Goal: Task Accomplishment & Management: Use online tool/utility

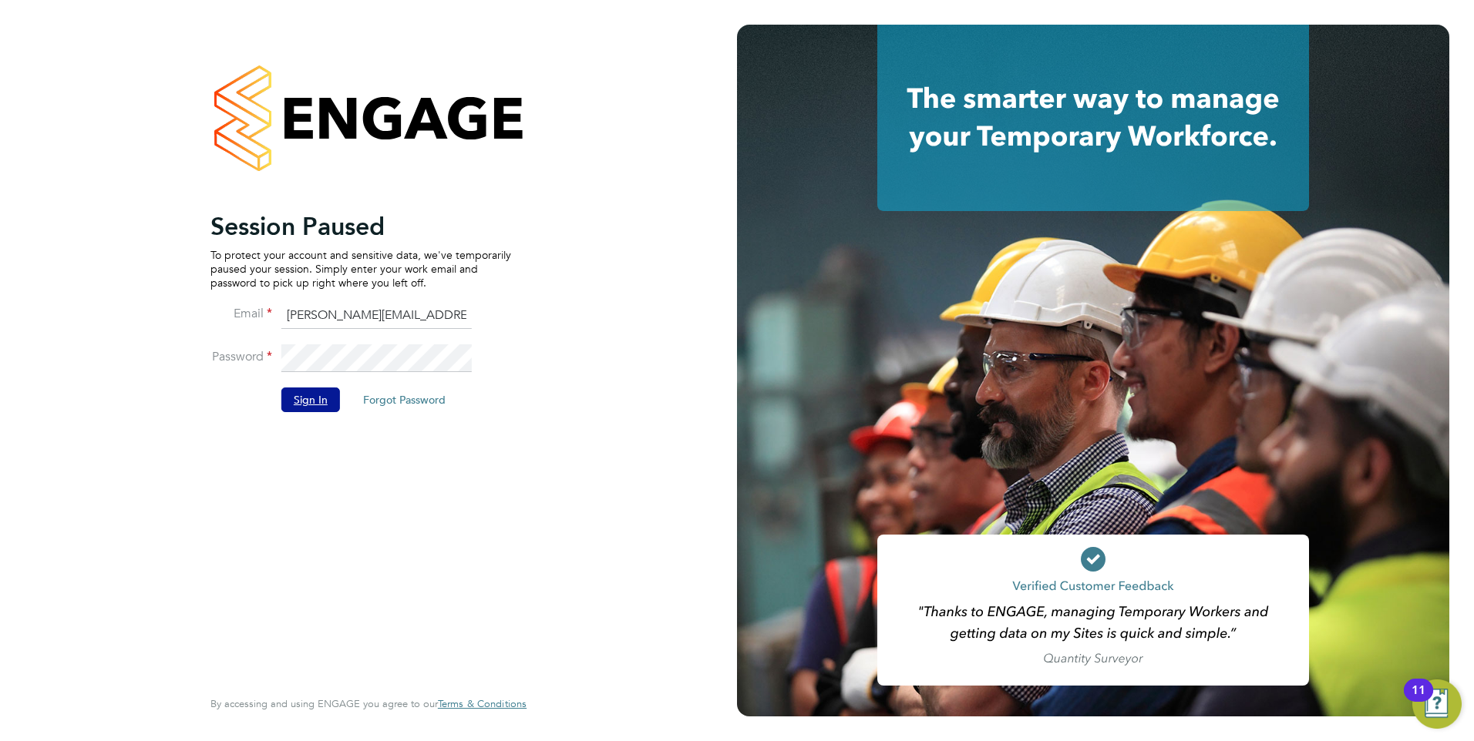
drag, startPoint x: 332, startPoint y: 403, endPoint x: 324, endPoint y: 399, distance: 8.6
click at [330, 402] on button "Sign In" at bounding box center [310, 400] width 59 height 25
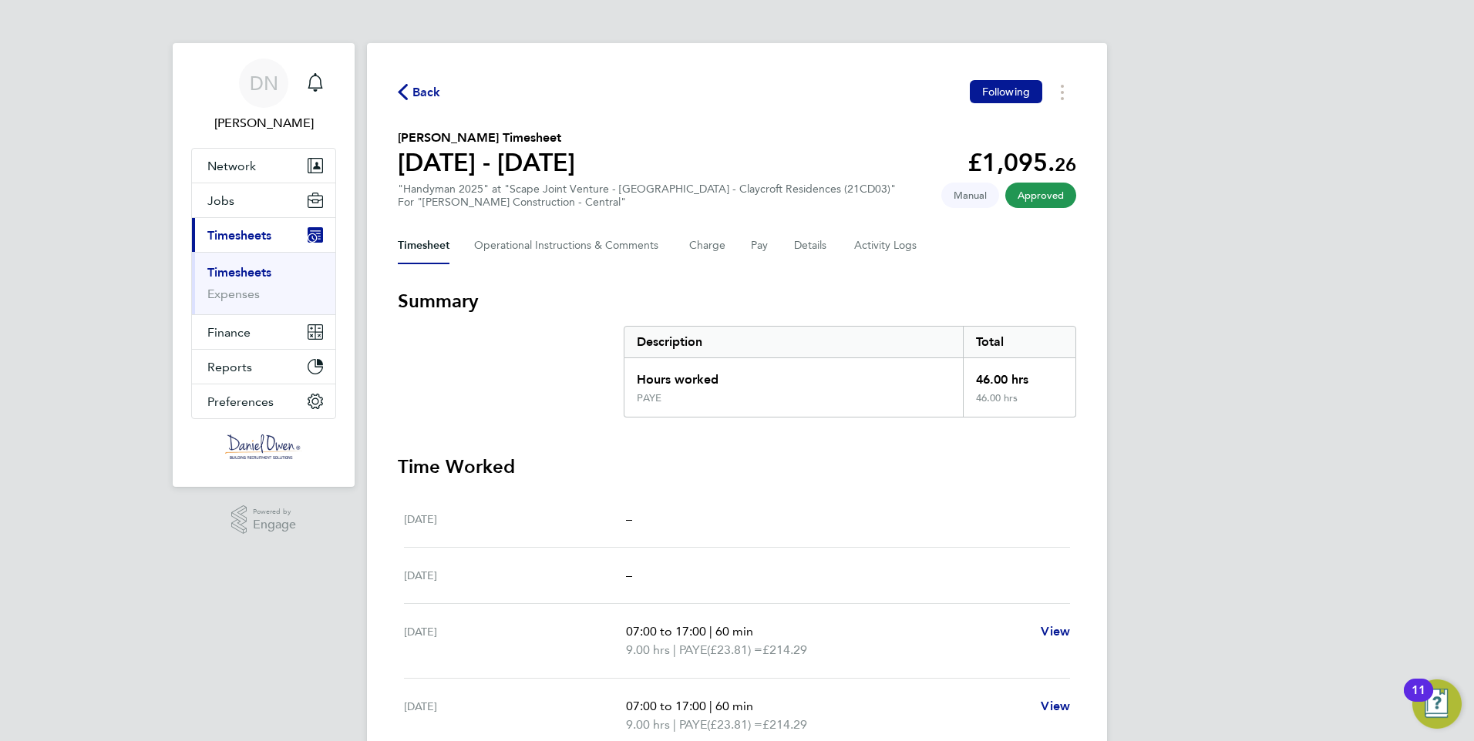
click at [417, 103] on div "Back Following [PERSON_NAME] Timesheet [DATE] - [DATE] £1,095. 26 "Handyman 202…" at bounding box center [737, 566] width 740 height 1046
click at [417, 96] on span "Back" at bounding box center [426, 92] width 29 height 18
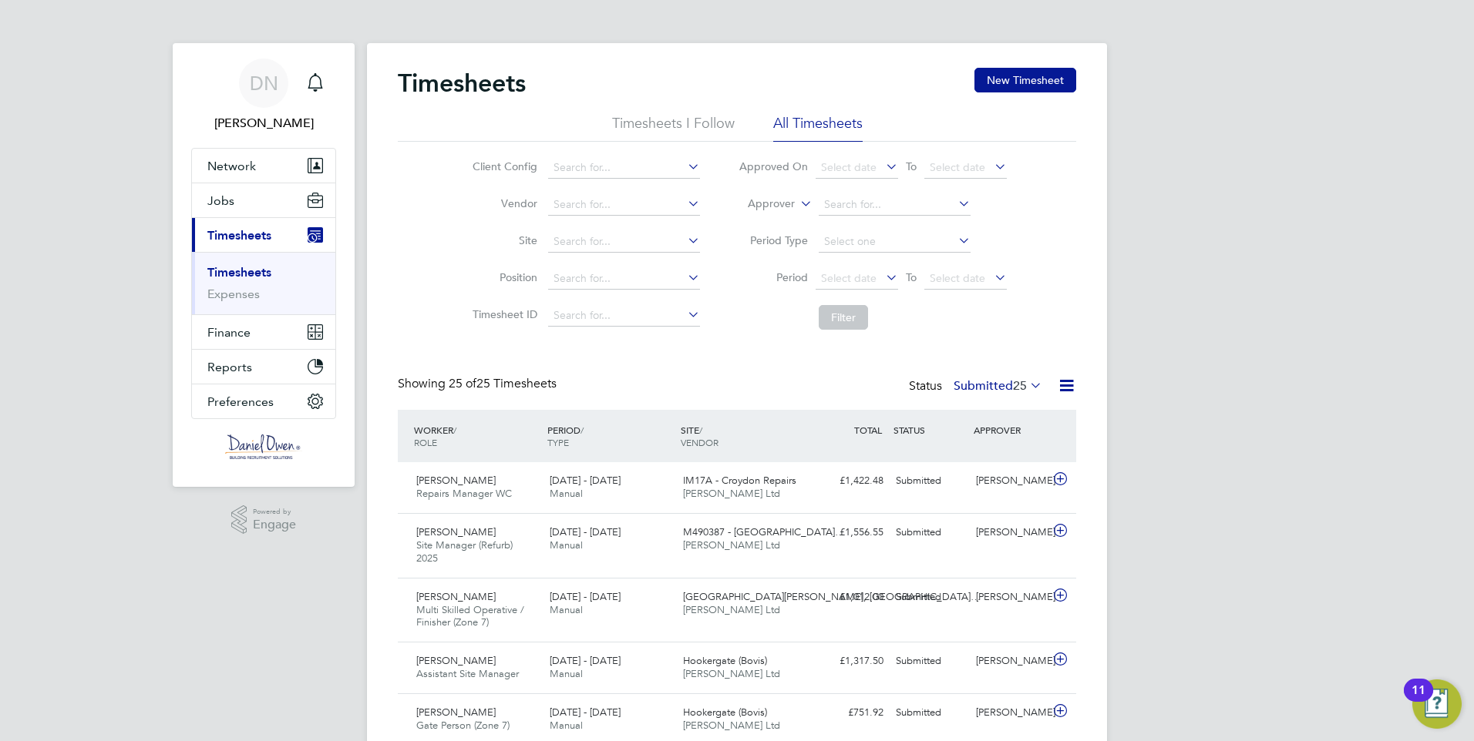
click at [1005, 379] on label "Submitted 25" at bounding box center [997, 385] width 89 height 15
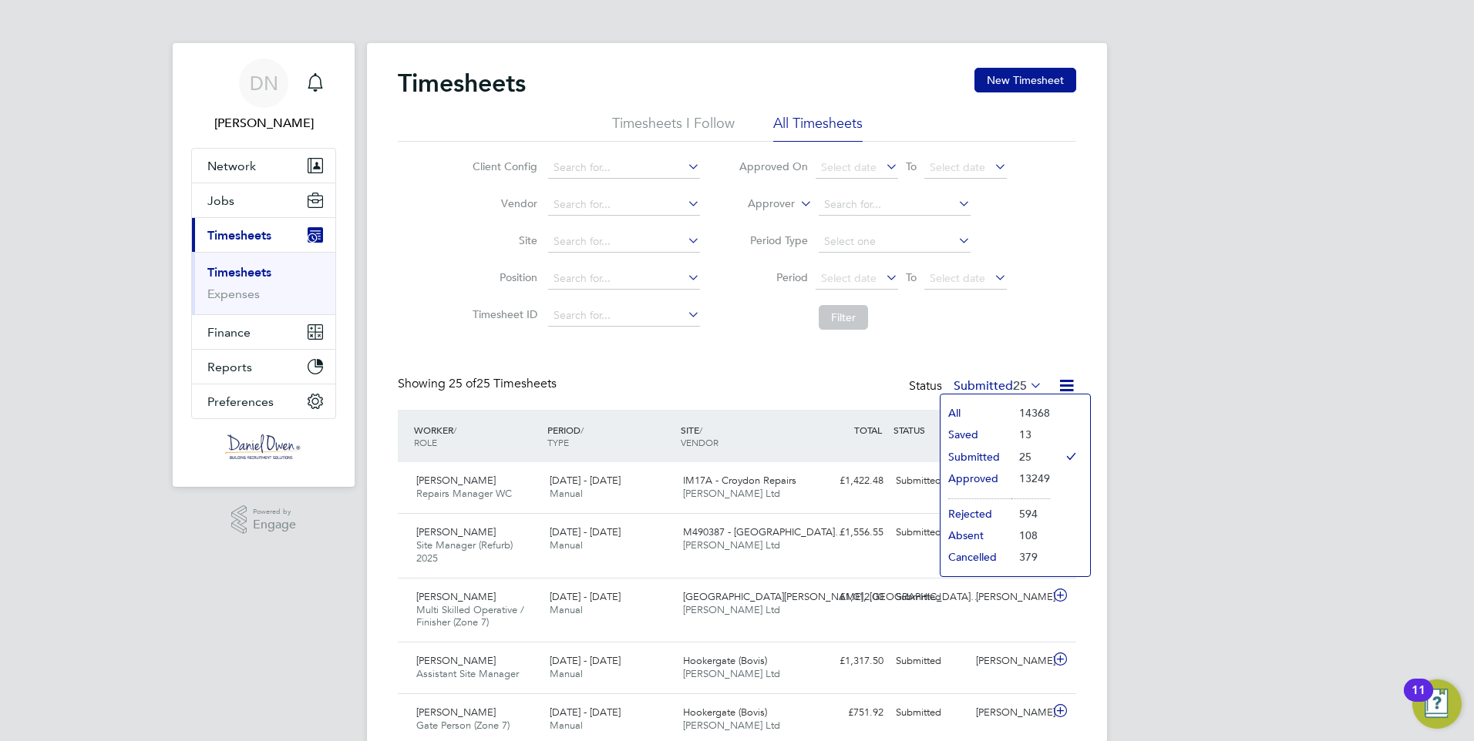
click at [976, 478] on li "Approved" at bounding box center [975, 479] width 71 height 22
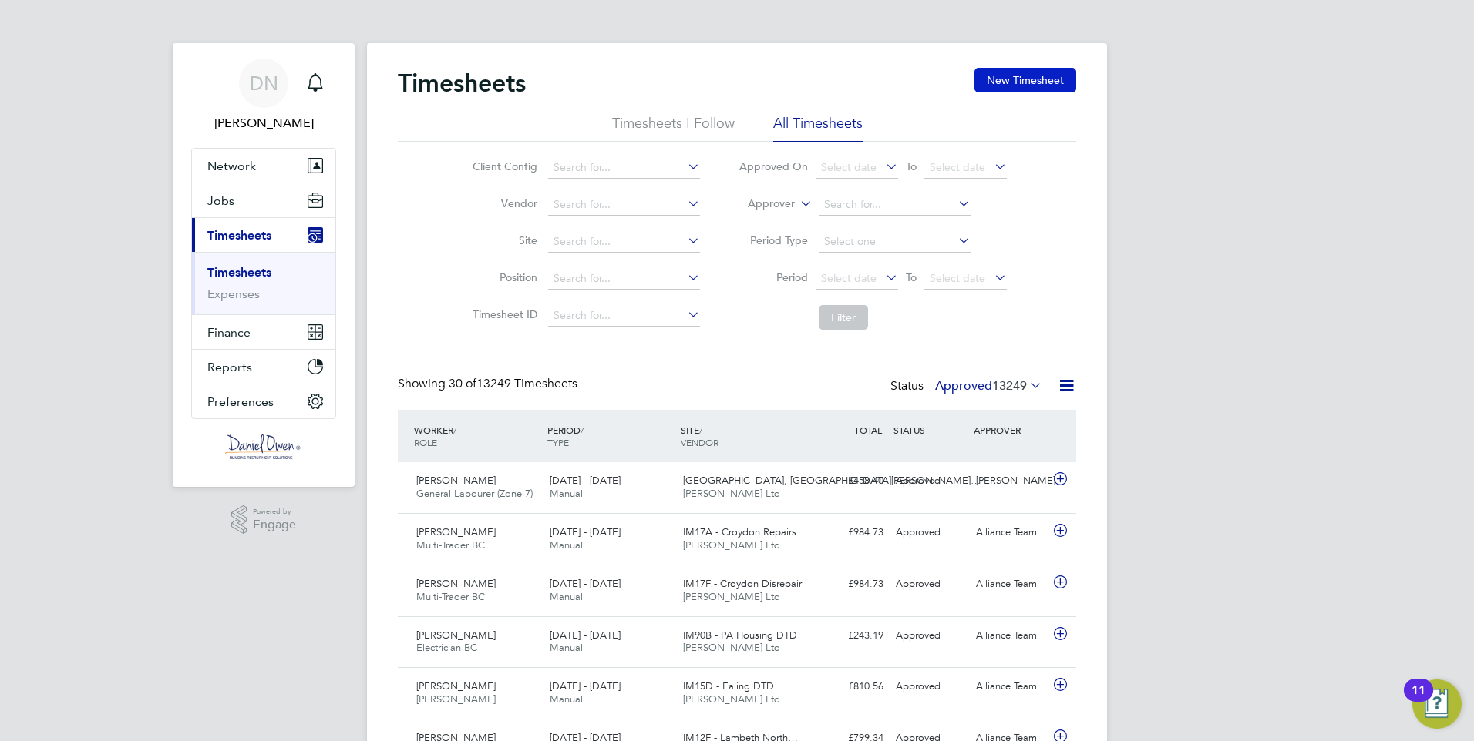
click at [1008, 78] on button "New Timesheet" at bounding box center [1025, 80] width 102 height 25
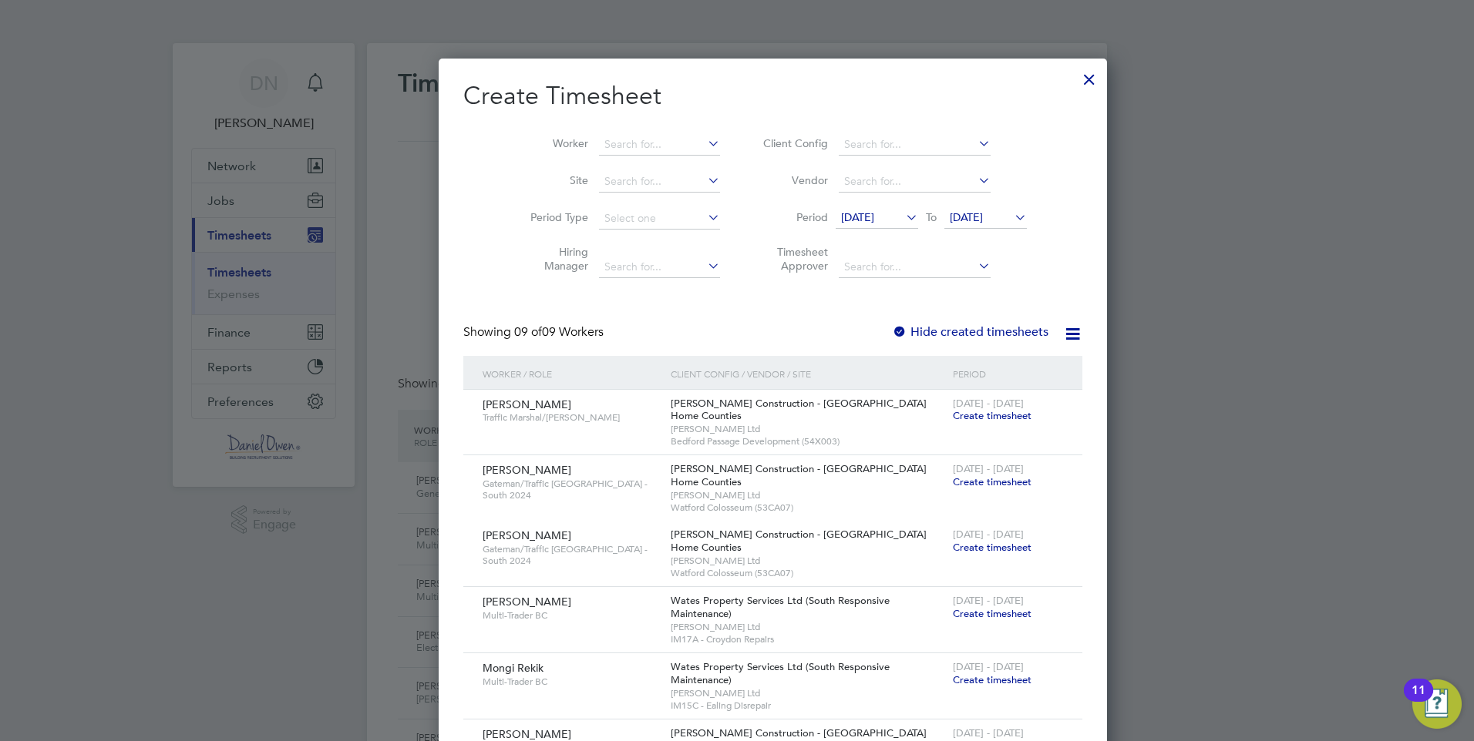
click at [892, 332] on label "Hide created timesheets" at bounding box center [970, 331] width 156 height 15
click at [950, 215] on span "[DATE]" at bounding box center [966, 217] width 33 height 14
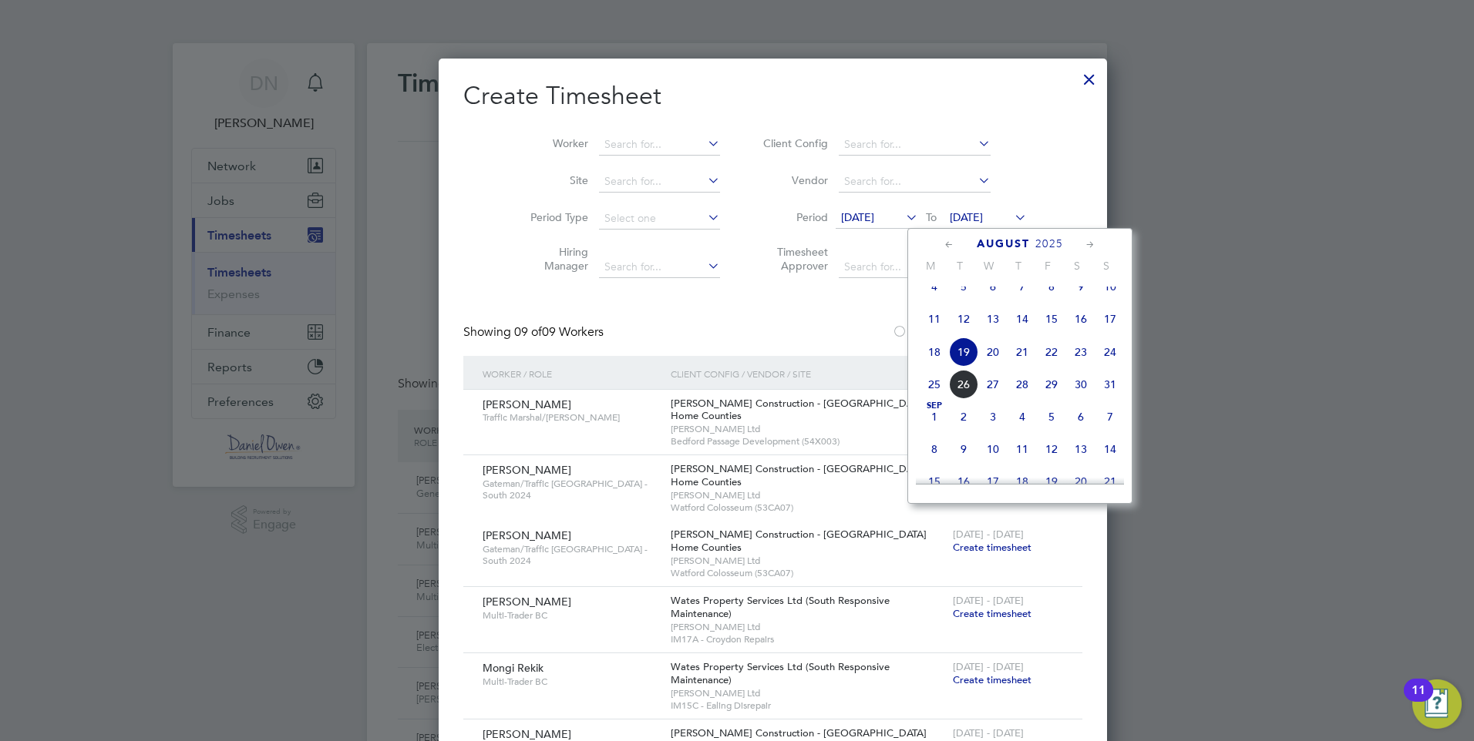
click at [1083, 365] on span "23" at bounding box center [1080, 352] width 29 height 29
